Goal: Task Accomplishment & Management: Manage account settings

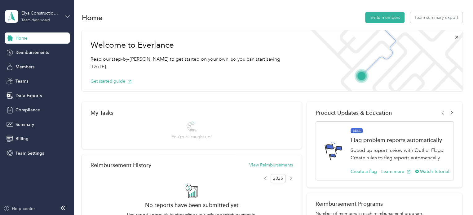
click at [66, 16] on icon at bounding box center [67, 16] width 4 height 4
click at [33, 52] on div "Team dashboard" at bounding box center [70, 49] width 122 height 11
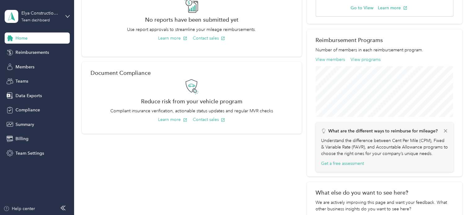
scroll to position [217, 0]
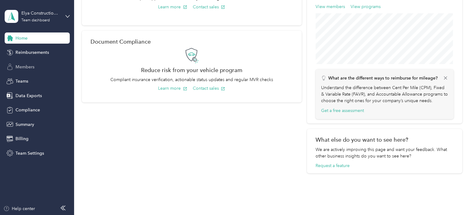
click at [33, 69] on span "Members" at bounding box center [24, 67] width 19 height 7
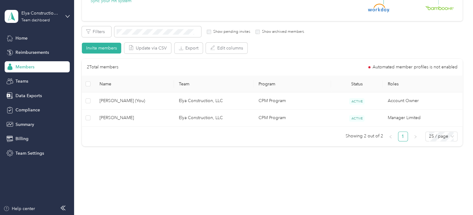
scroll to position [90, 0]
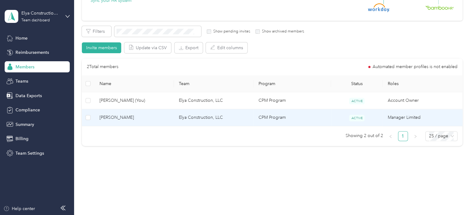
click at [399, 117] on td "Manager Limited" at bounding box center [423, 117] width 80 height 17
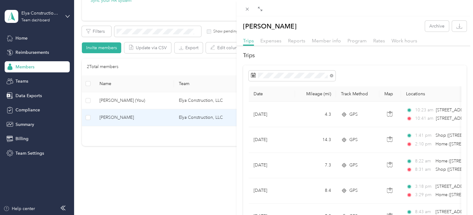
click at [102, 103] on div "[PERSON_NAME] Archive Trips Expenses Reports Member info Program Rates Work hou…" at bounding box center [236, 107] width 473 height 215
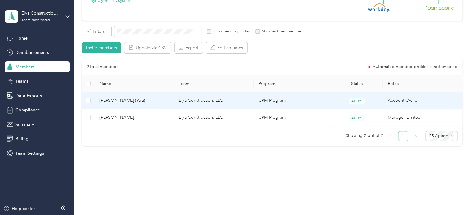
click at [108, 106] on td "[PERSON_NAME] (You)" at bounding box center [134, 100] width 80 height 17
